Goal: Check status: Check status

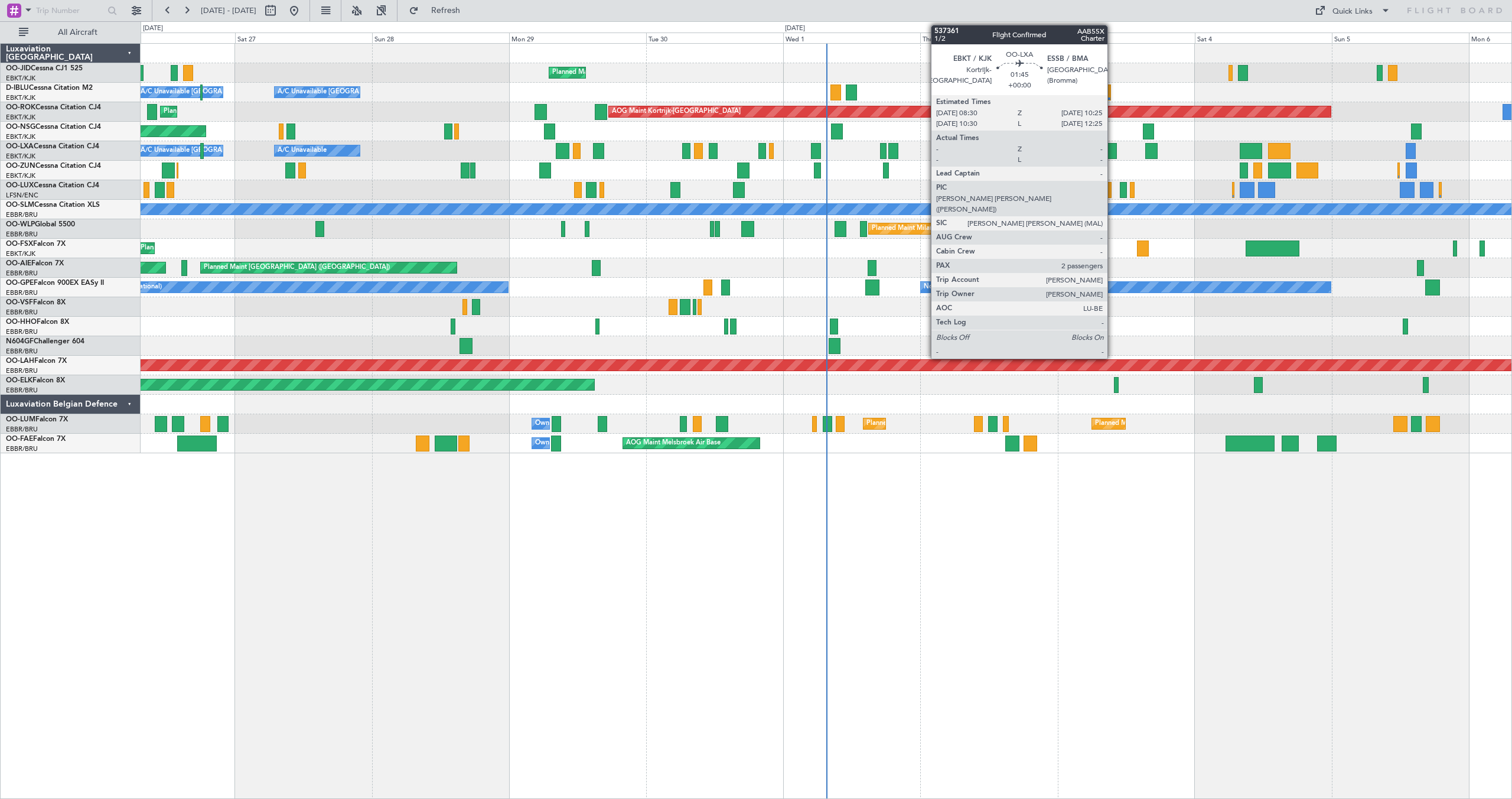
click at [1113, 154] on div at bounding box center [1111, 151] width 11 height 16
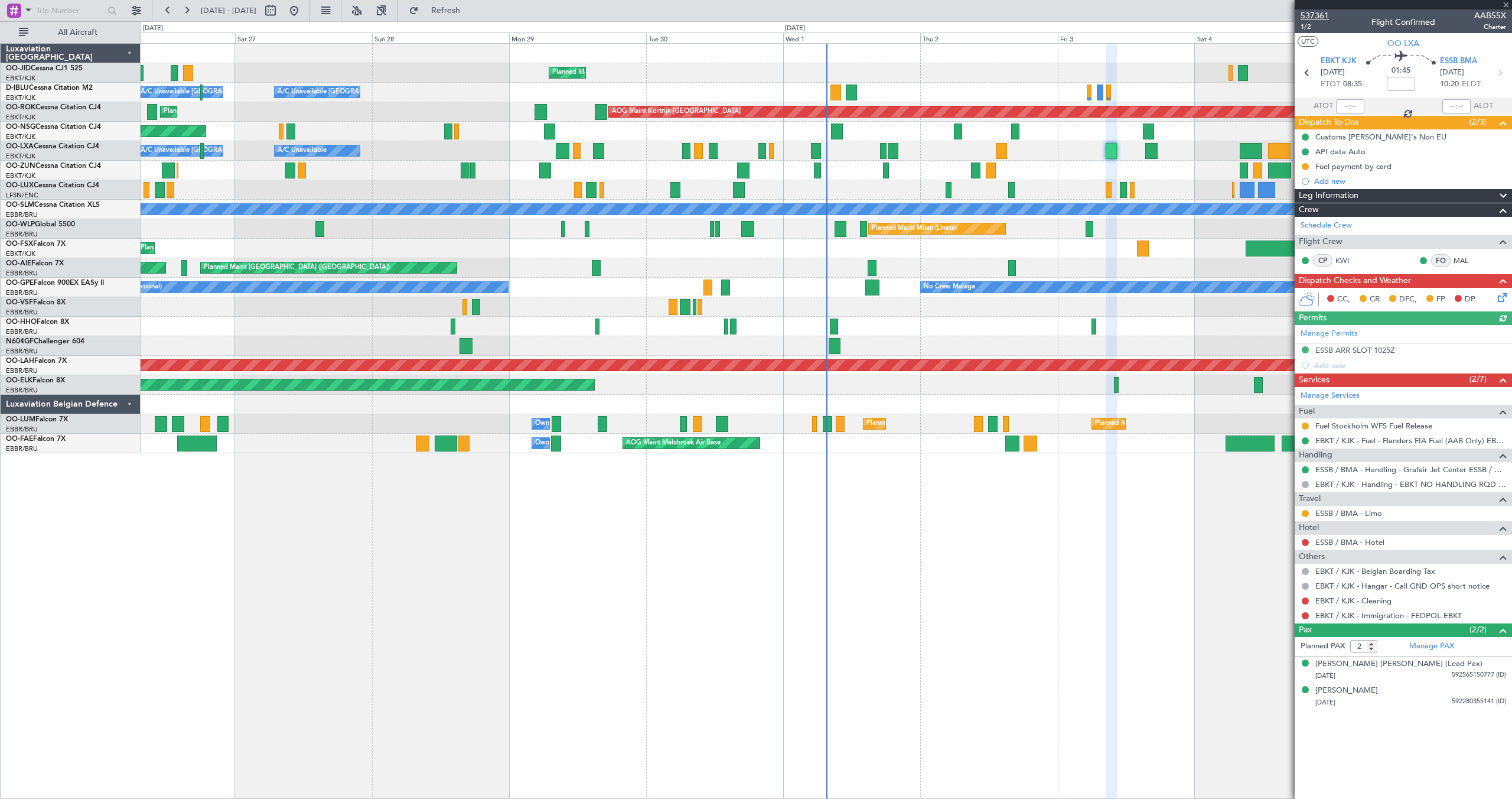
click at [1327, 12] on span "537361" at bounding box center [1315, 15] width 28 height 12
click at [941, 173] on div at bounding box center [826, 171] width 1371 height 20
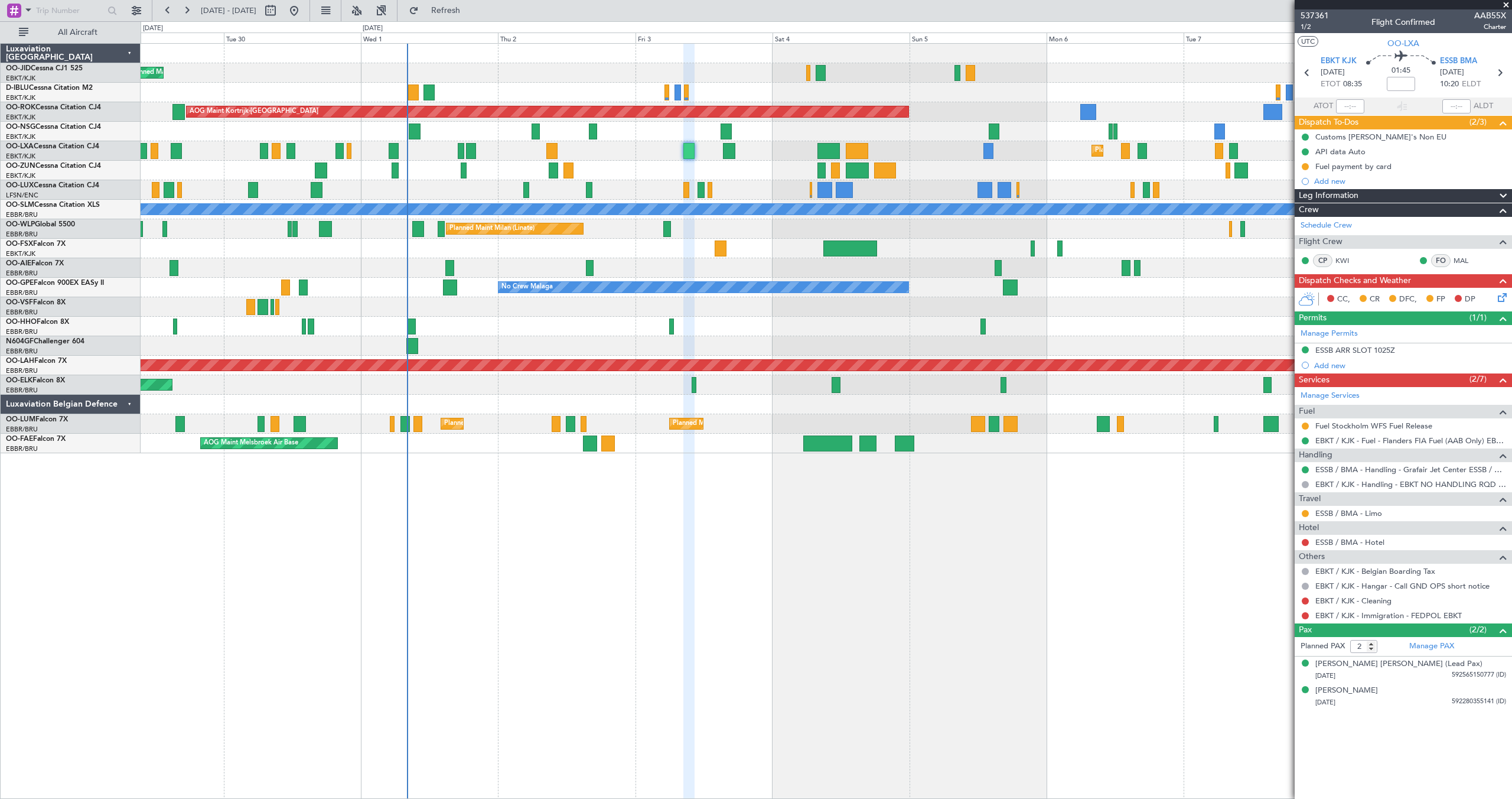
click at [784, 143] on div "Planned Maint Kortrijk-[GEOGRAPHIC_DATA] A/C Unavailable [GEOGRAPHIC_DATA]-[GEO…" at bounding box center [826, 248] width 1371 height 410
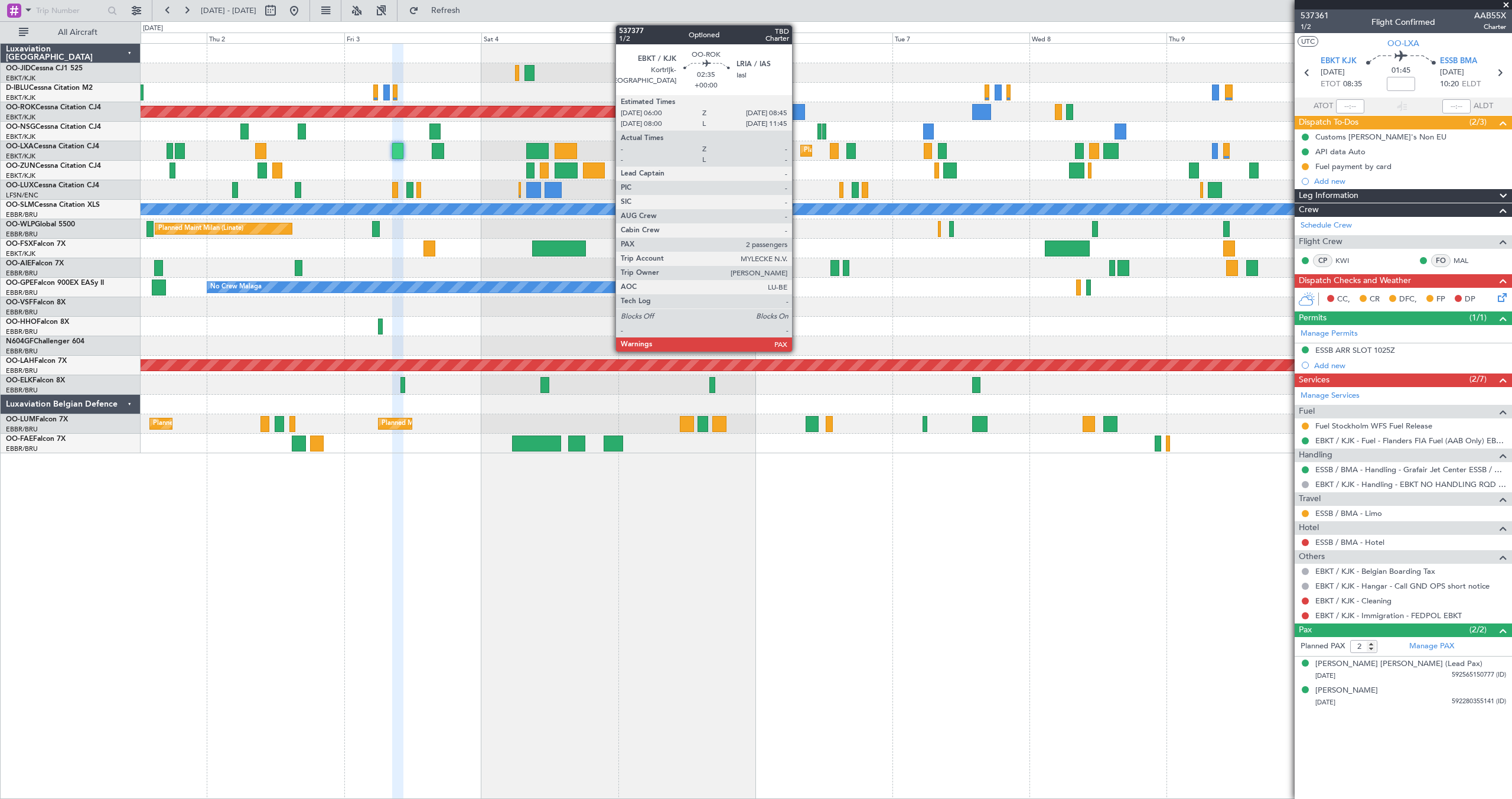
click at [797, 111] on div at bounding box center [797, 112] width 16 height 16
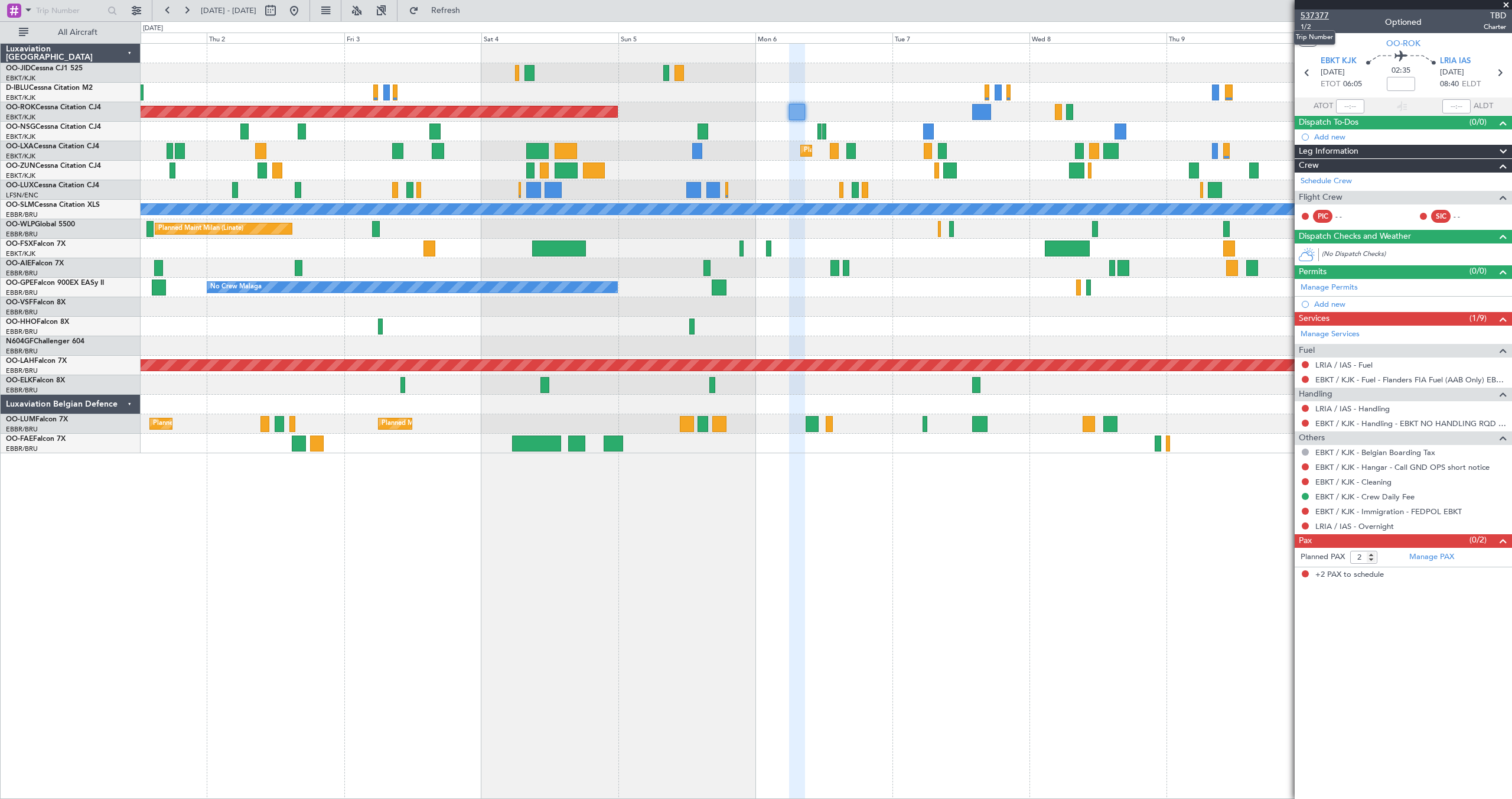
click at [1320, 15] on span "537377" at bounding box center [1315, 15] width 28 height 12
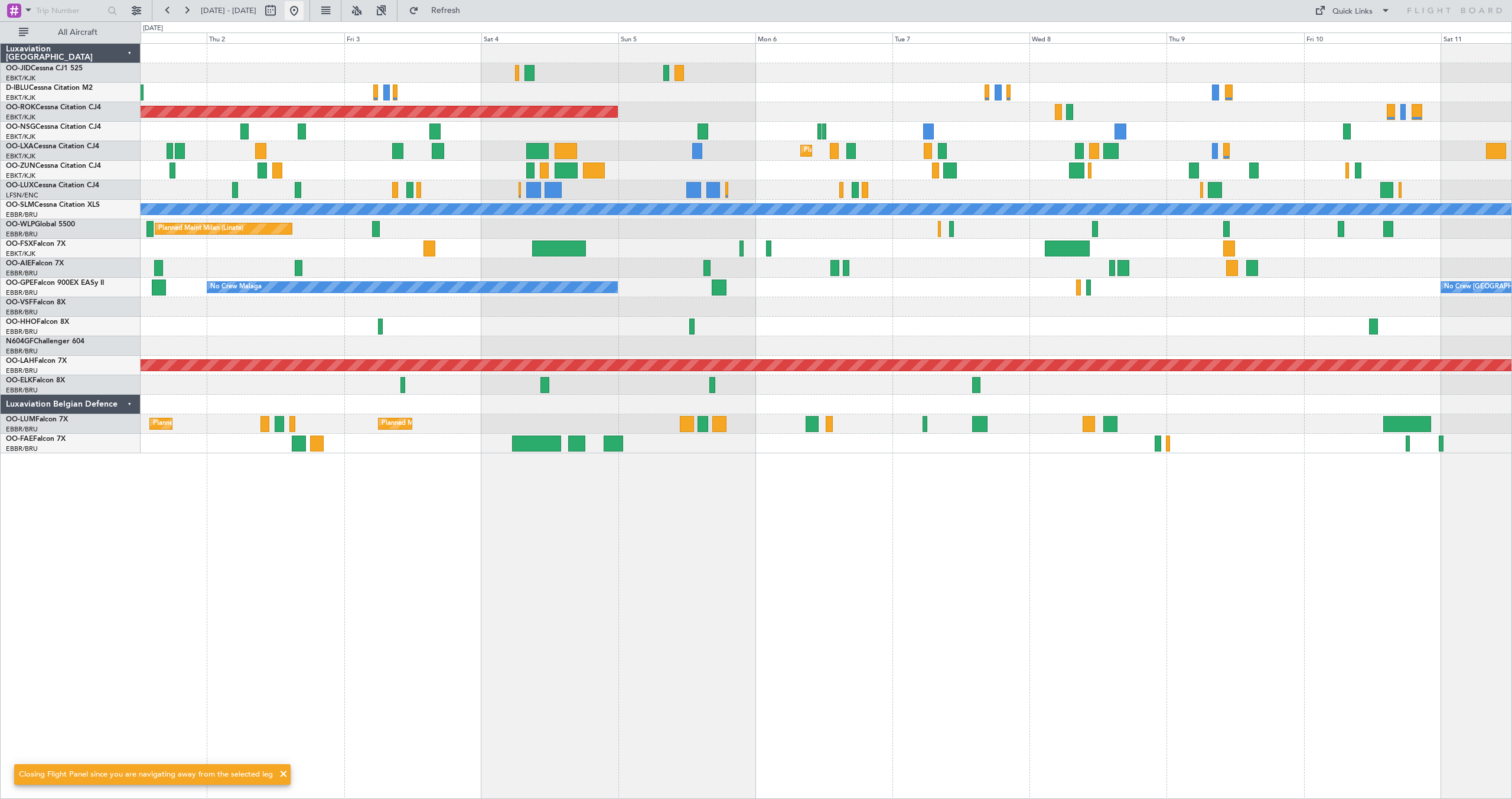
click at [304, 7] on button at bounding box center [294, 11] width 19 height 19
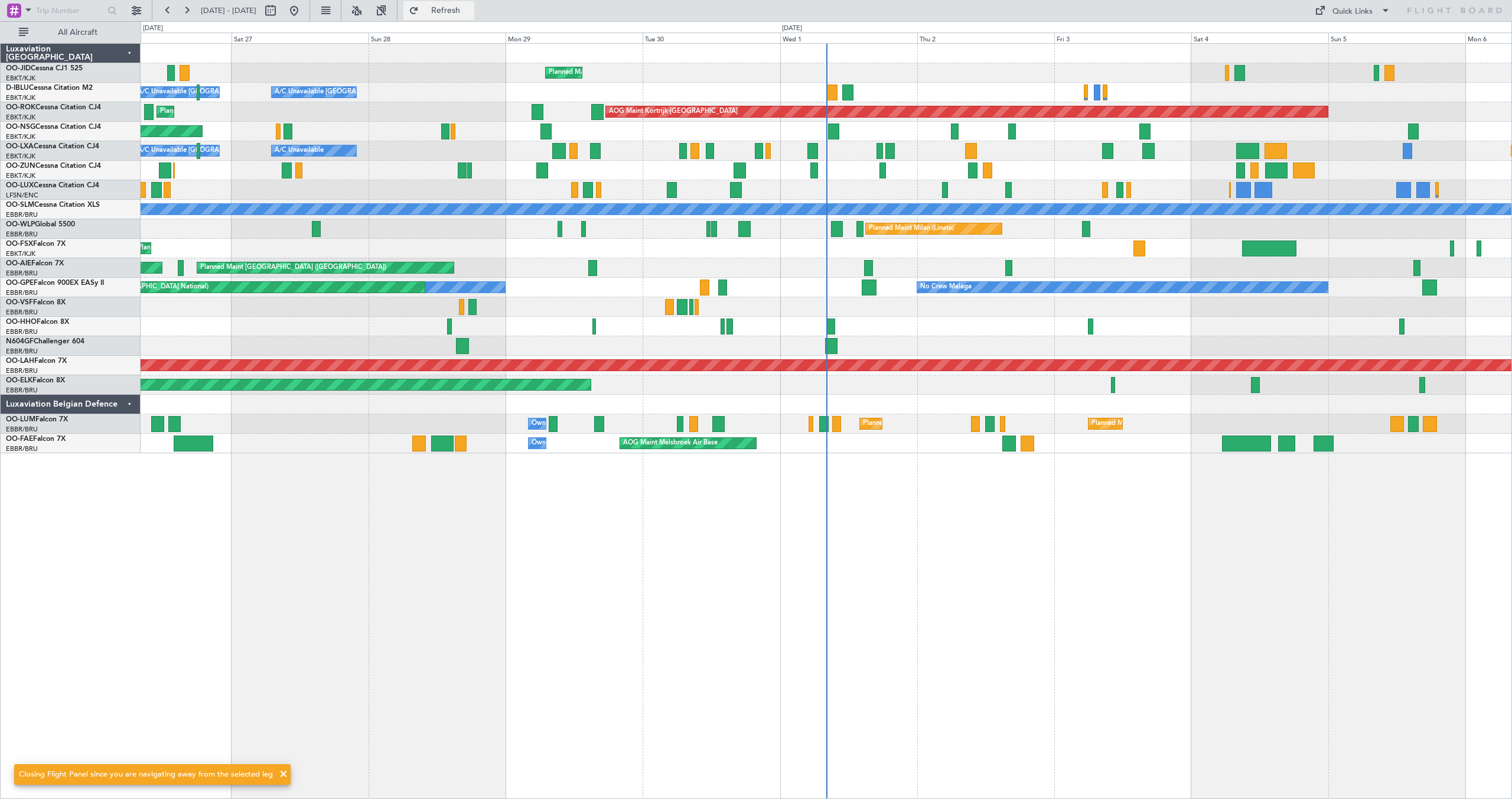
click at [469, 13] on span "Refresh" at bounding box center [446, 11] width 49 height 8
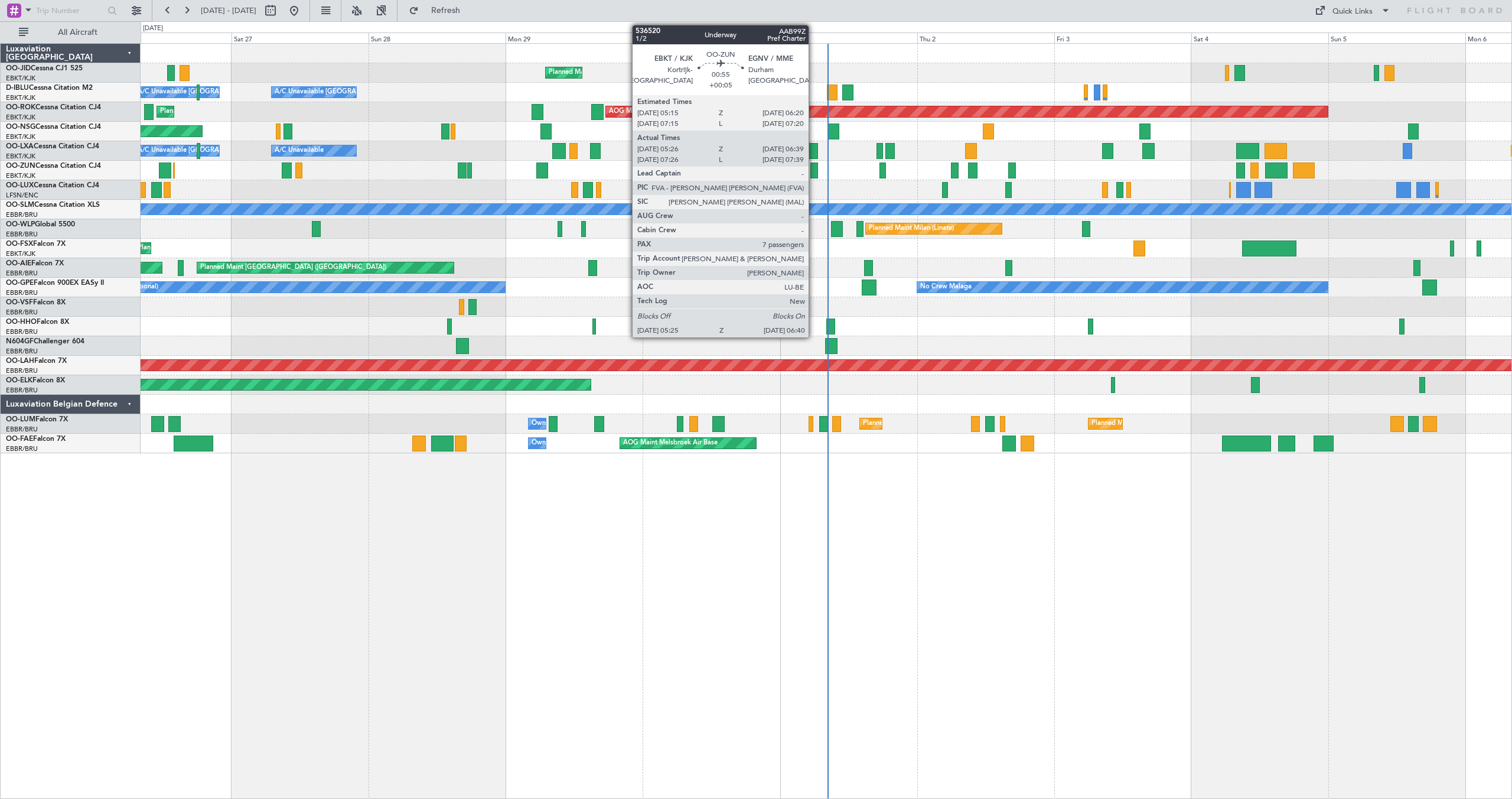
click at [814, 169] on div at bounding box center [814, 171] width 7 height 16
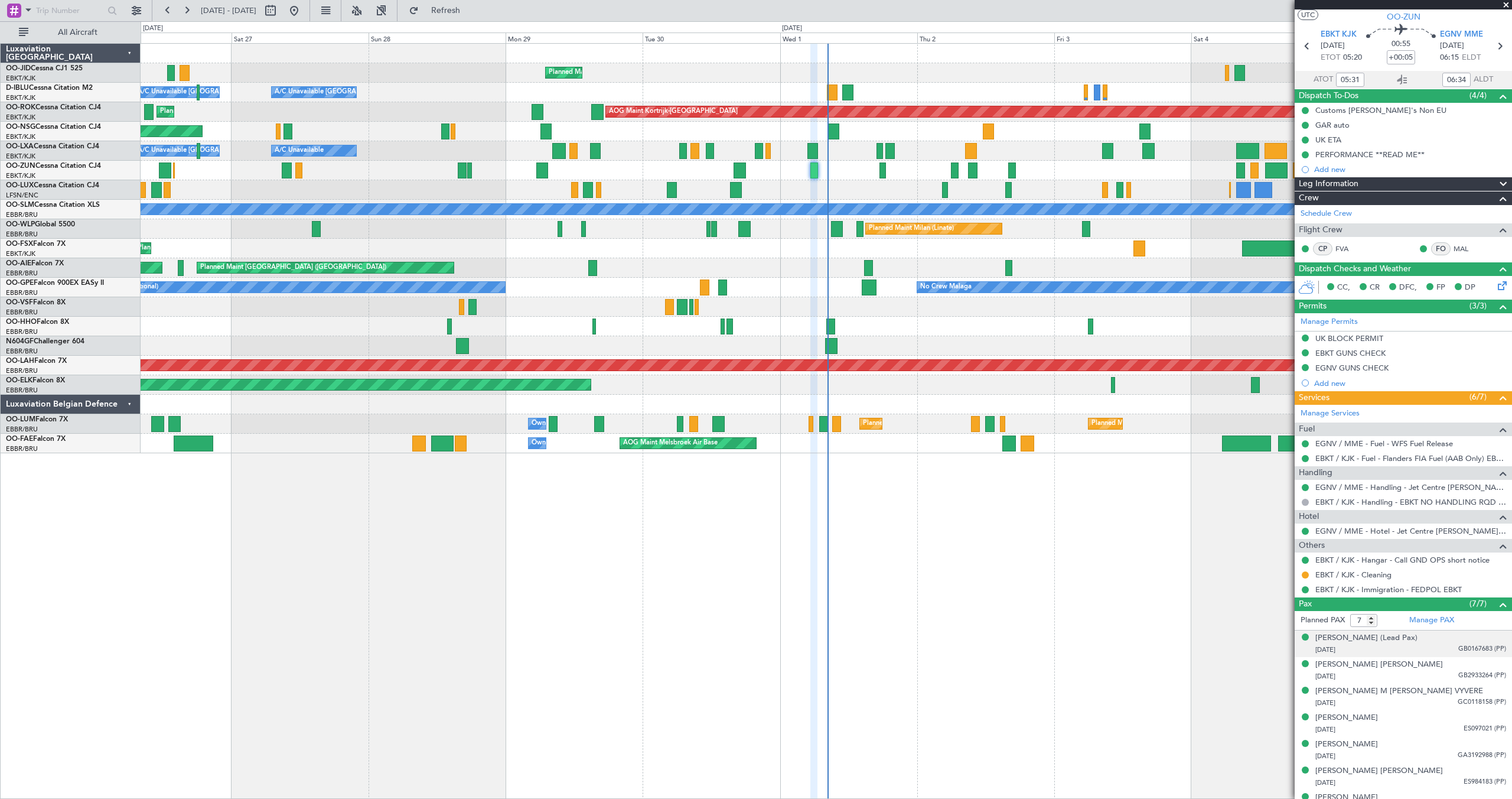
scroll to position [44, 0]
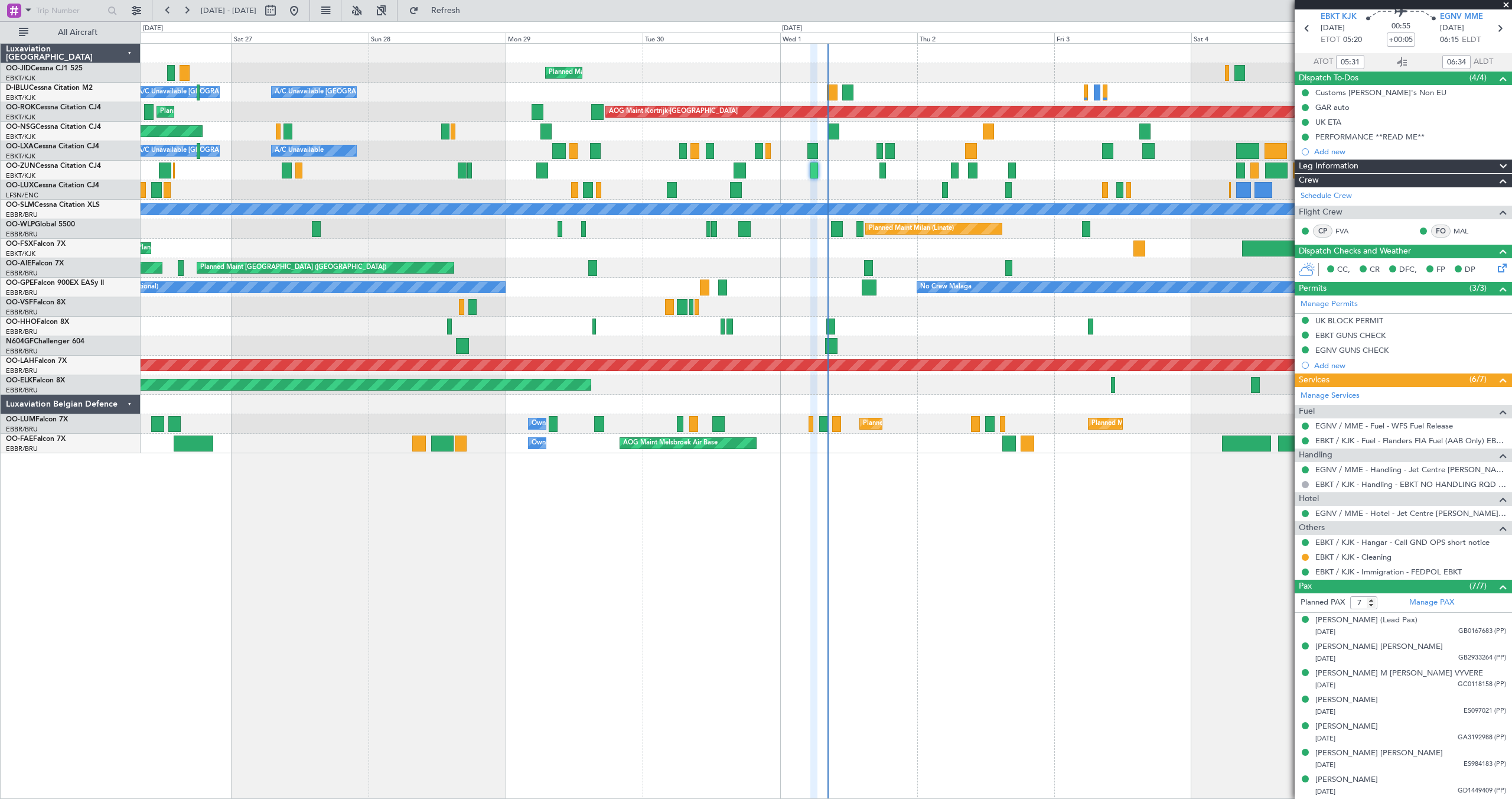
click at [1508, 3] on span at bounding box center [1506, 5] width 12 height 11
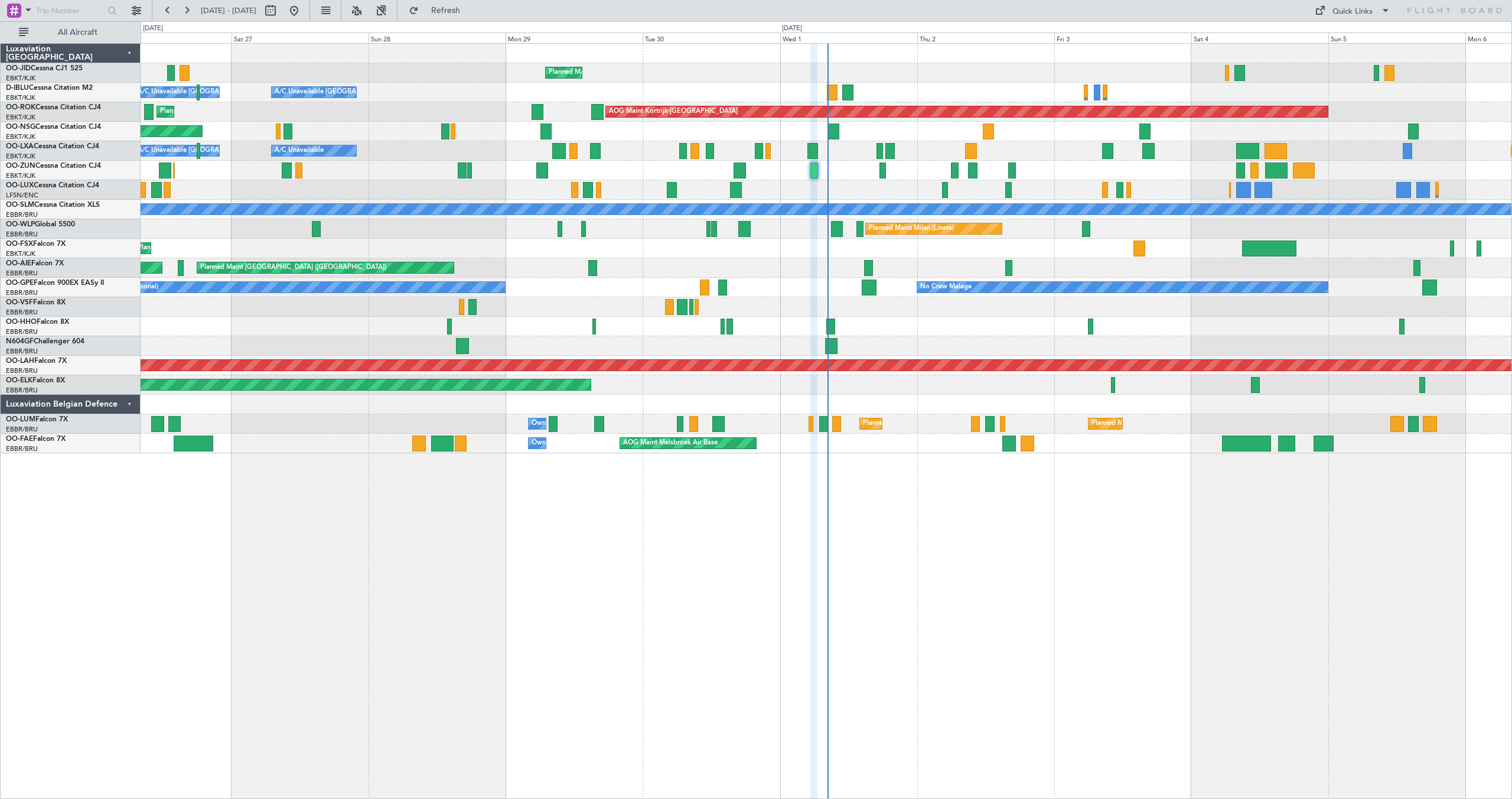
type input "0"
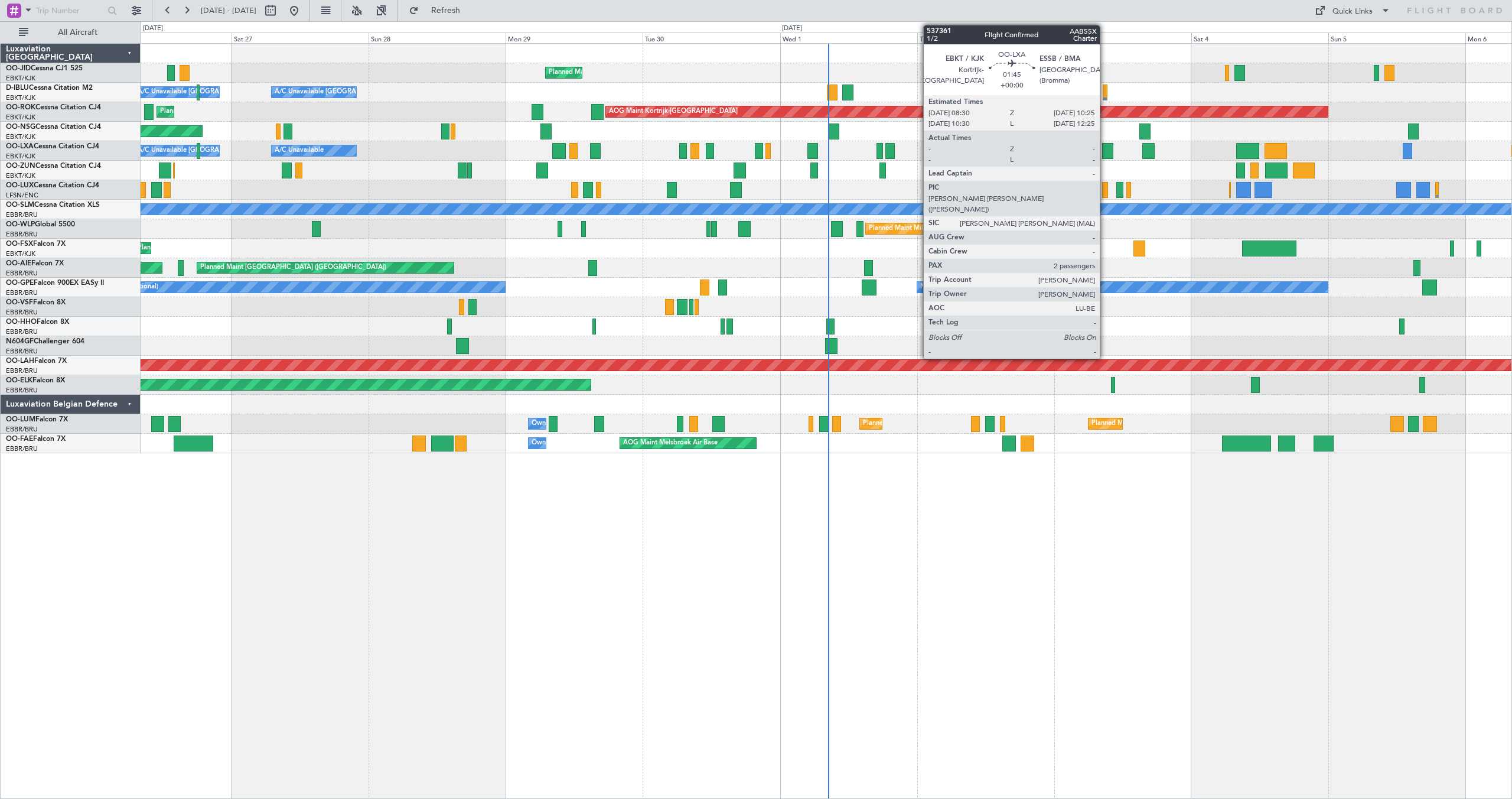
click at [1105, 148] on div at bounding box center [1108, 151] width 11 height 16
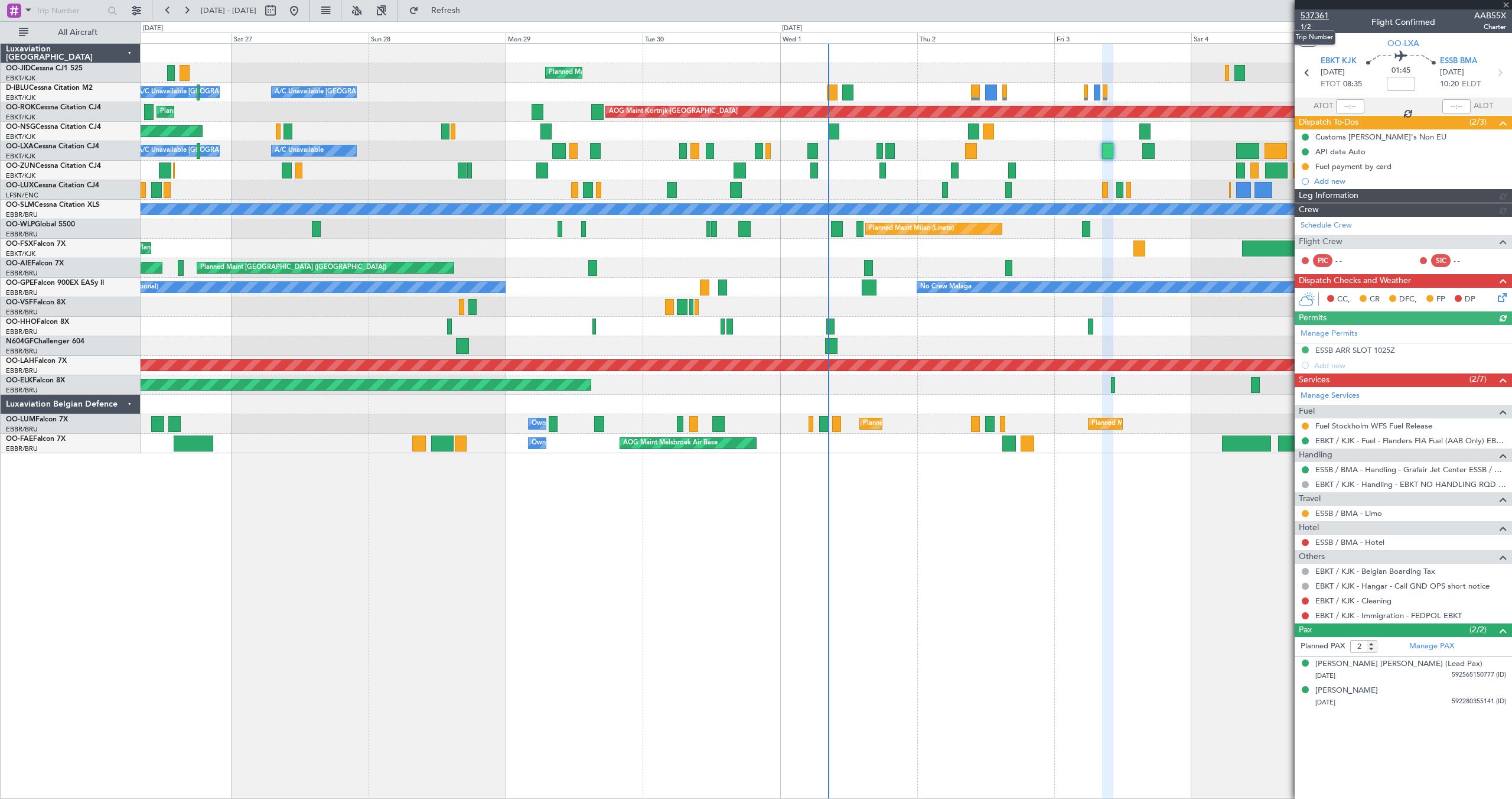
click at [1307, 14] on span "537361" at bounding box center [1315, 15] width 28 height 12
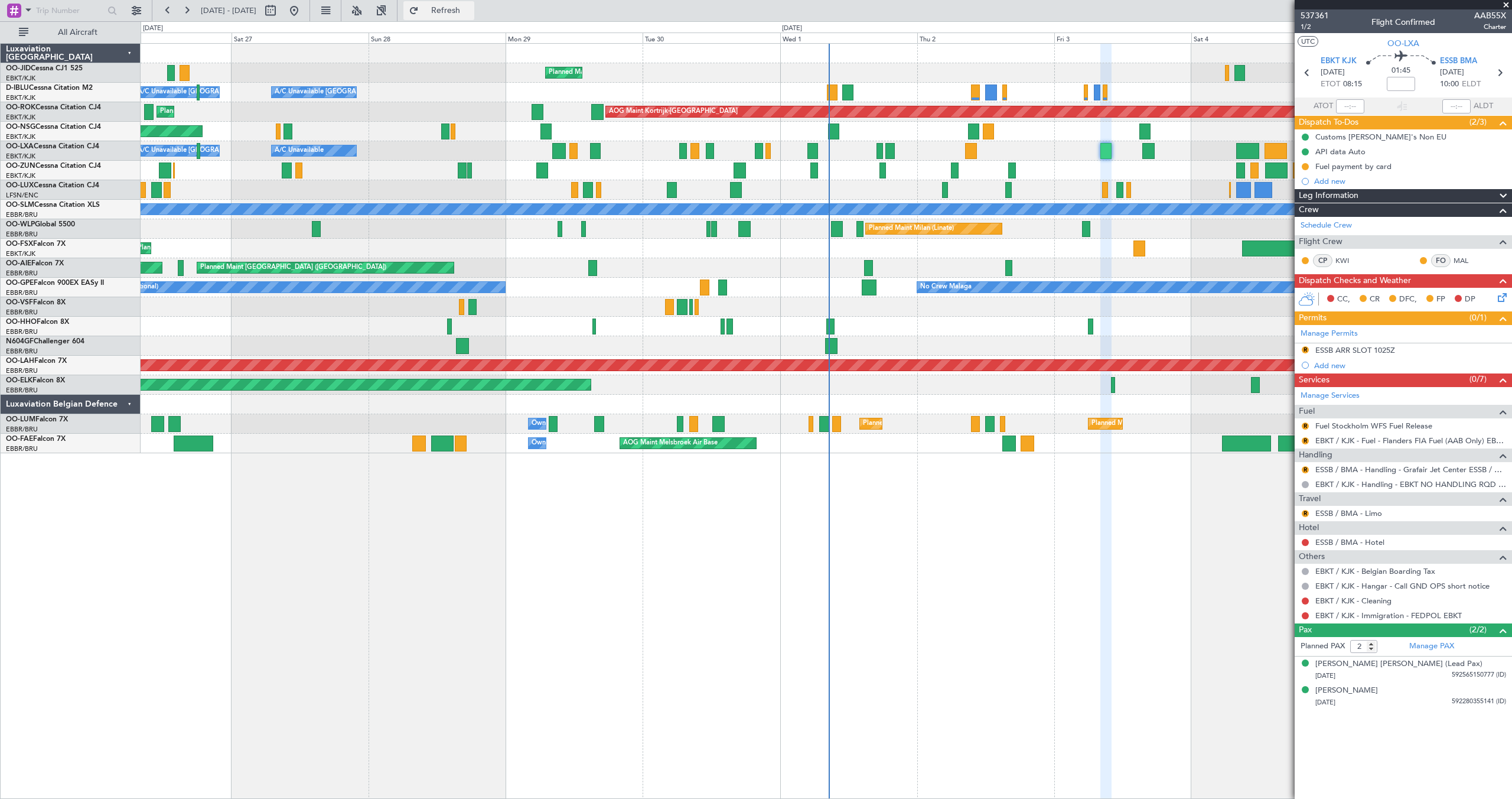
click at [456, 7] on button "Refresh" at bounding box center [439, 11] width 71 height 19
